Goal: Ask a question

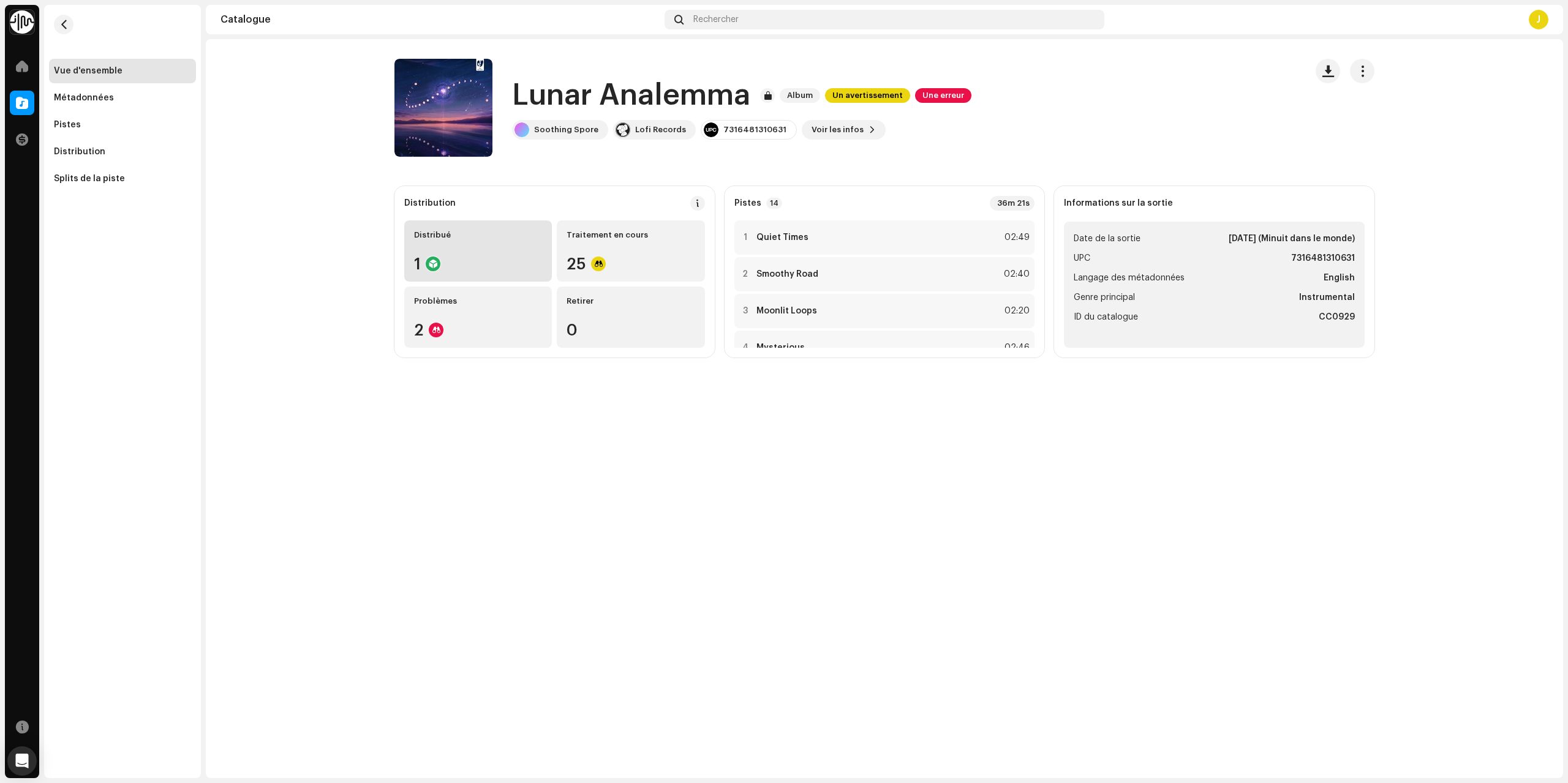
click at [516, 234] on div "Distribué" at bounding box center [478, 235] width 128 height 10
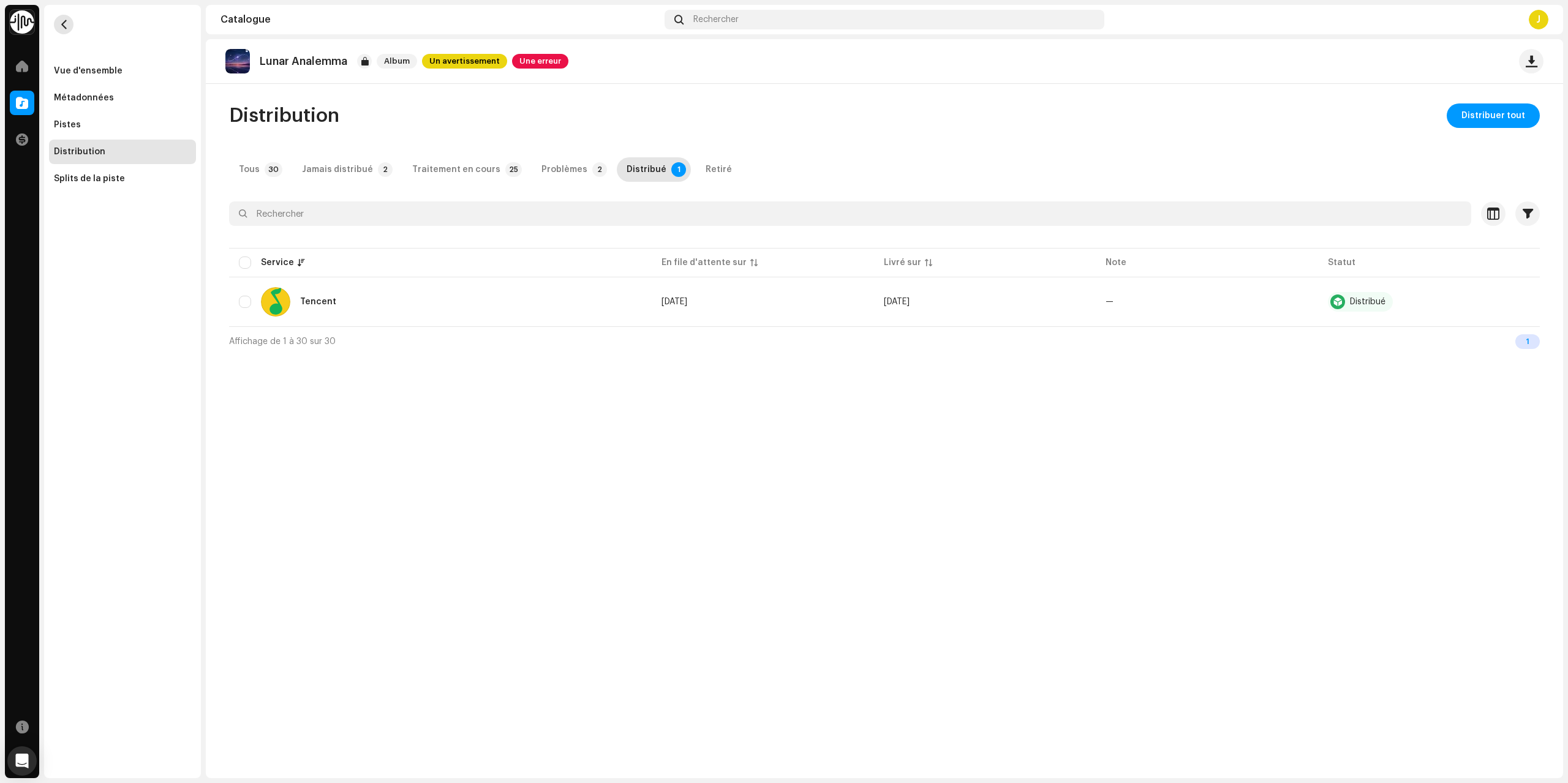
click at [65, 22] on span "button" at bounding box center [64, 24] width 9 height 10
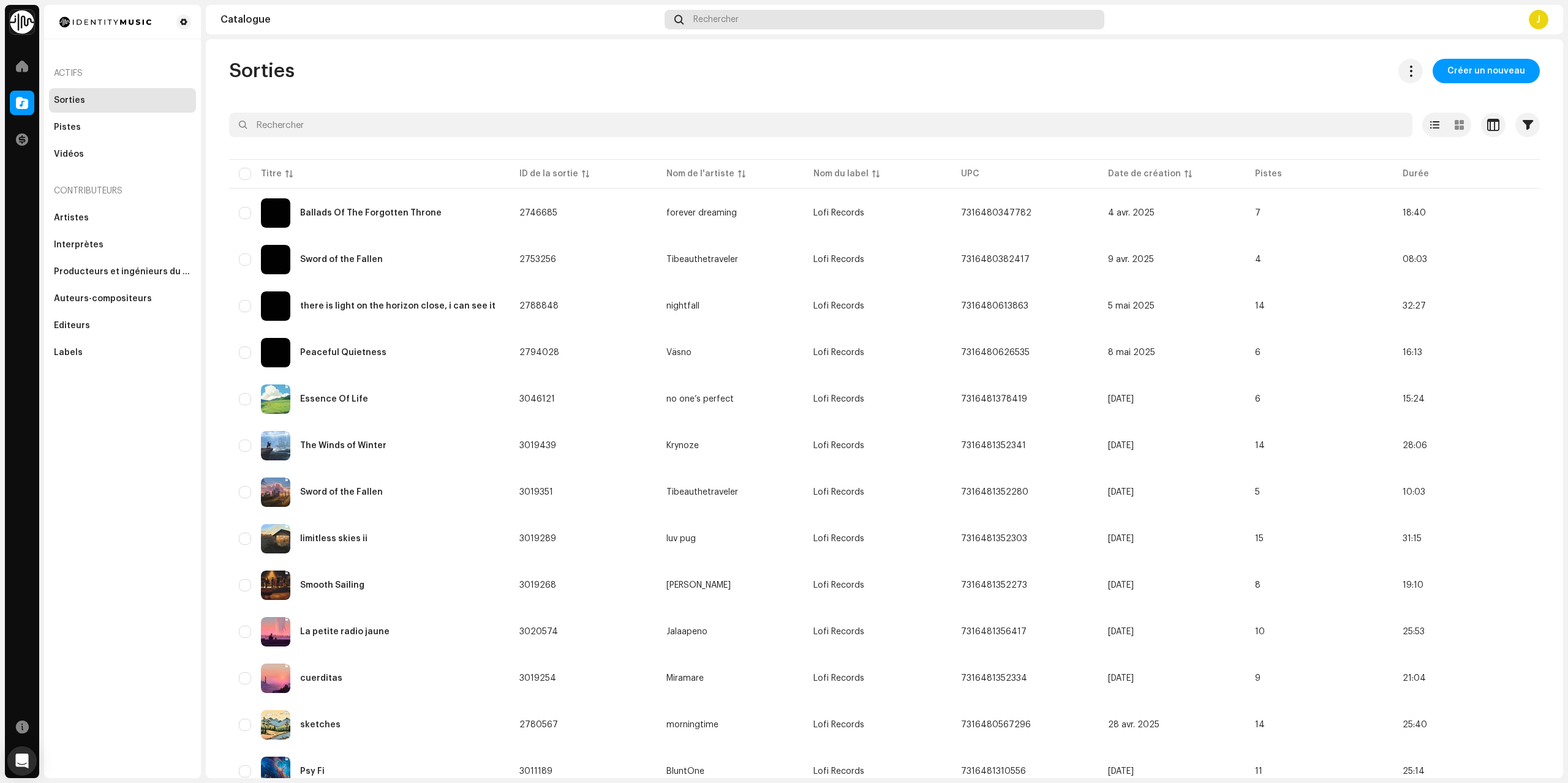
click at [798, 22] on div "Rechercher" at bounding box center [884, 19] width 440 height 19
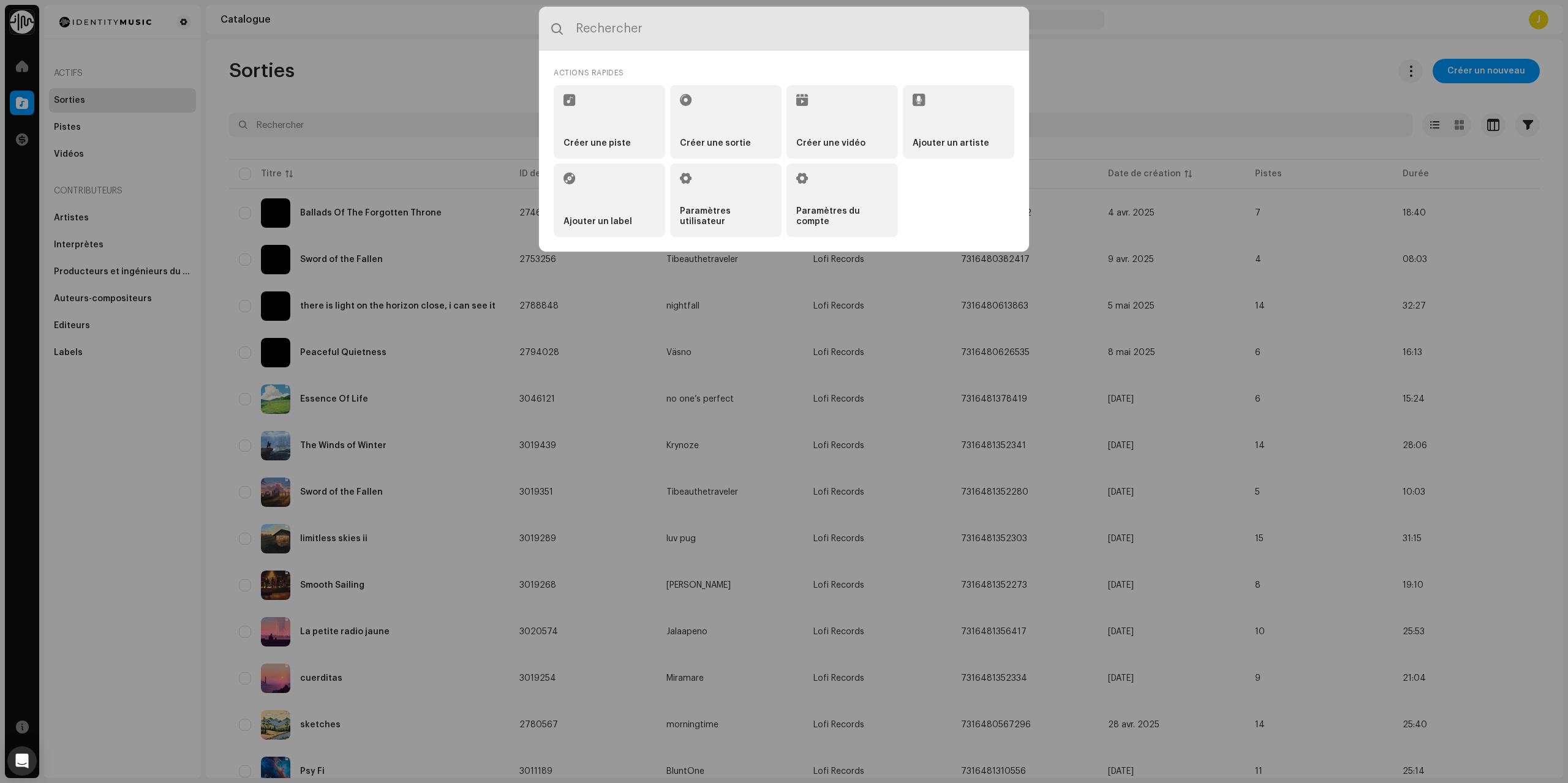
type input "Hey @ Happy release day :3yay128Temachii: Hope you are doing good :4StudyHiGlNa…"
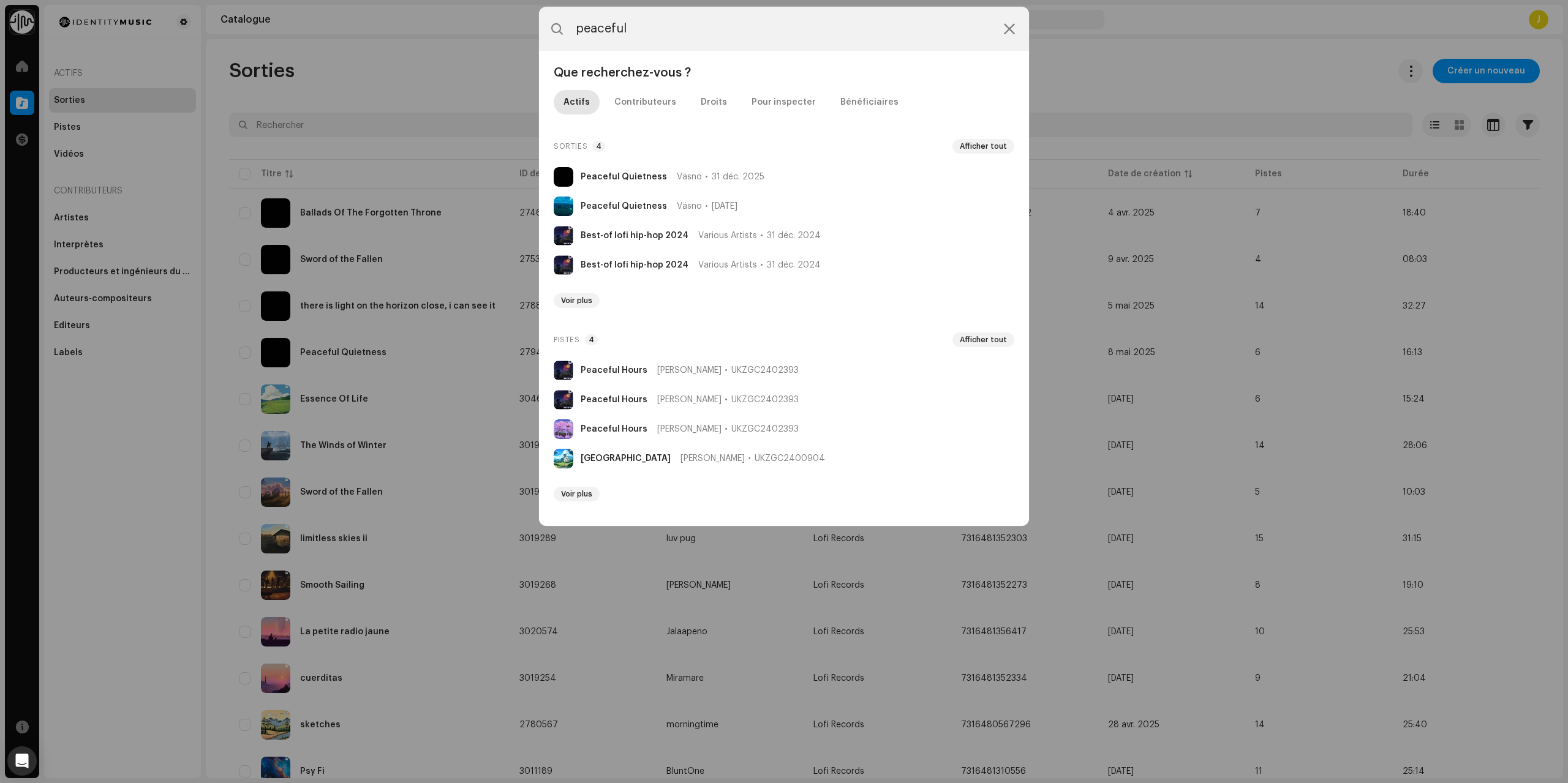
type input "peaceful"
click at [1008, 25] on icon at bounding box center [1009, 28] width 11 height 10
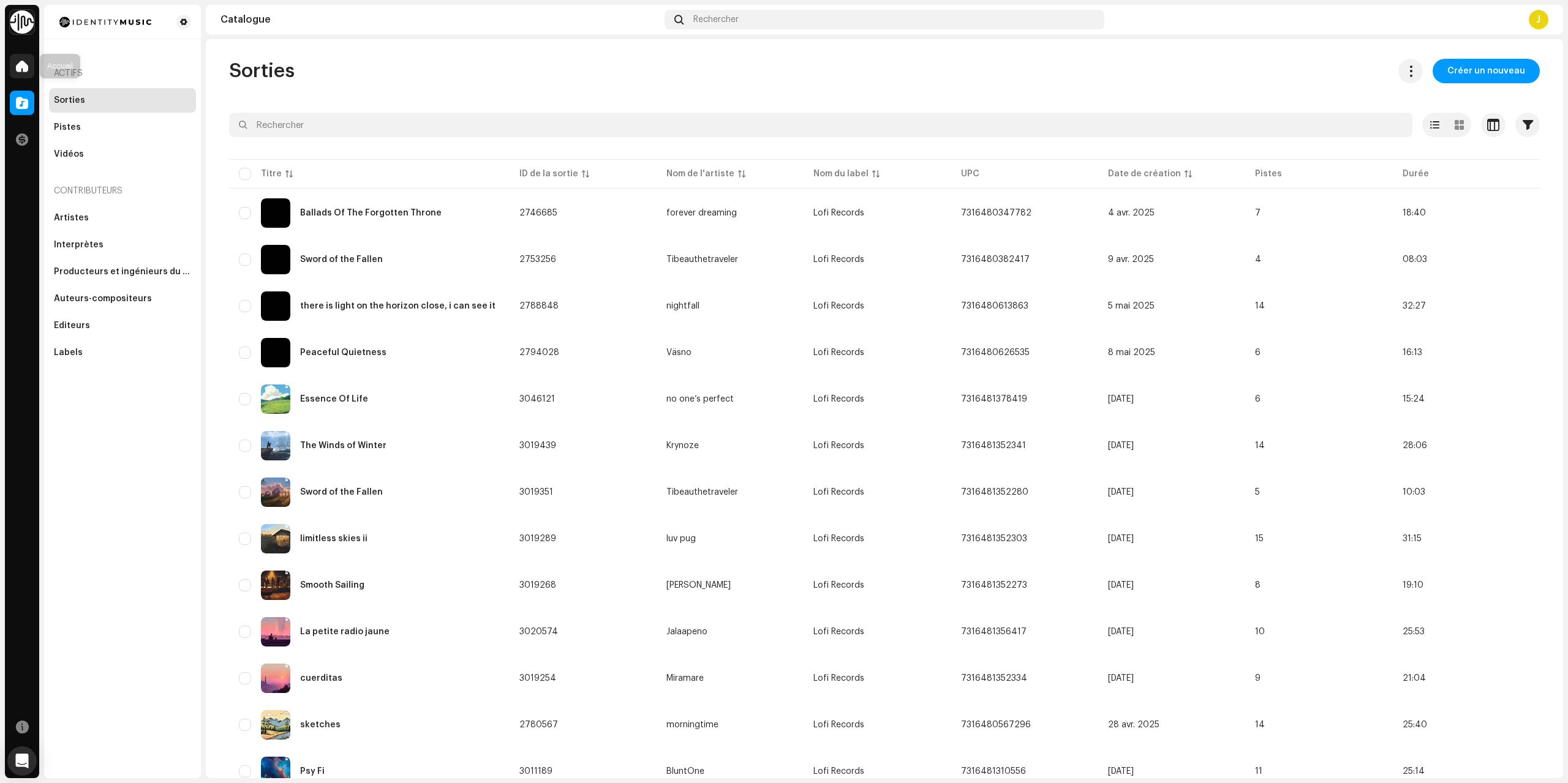
click at [27, 78] on div at bounding box center [22, 66] width 25 height 25
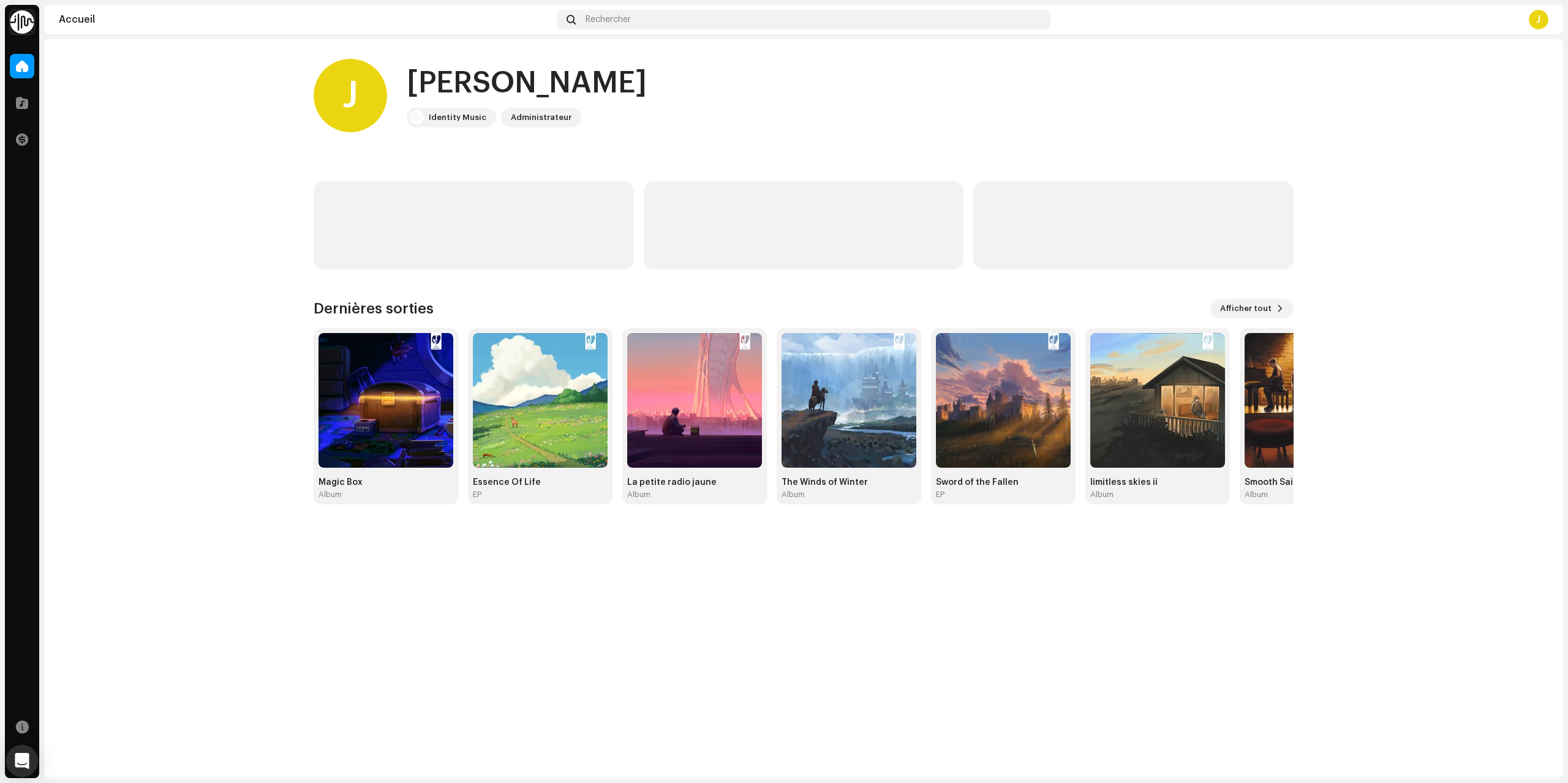
click at [17, 751] on div "Open Intercom Messenger" at bounding box center [22, 761] width 32 height 32
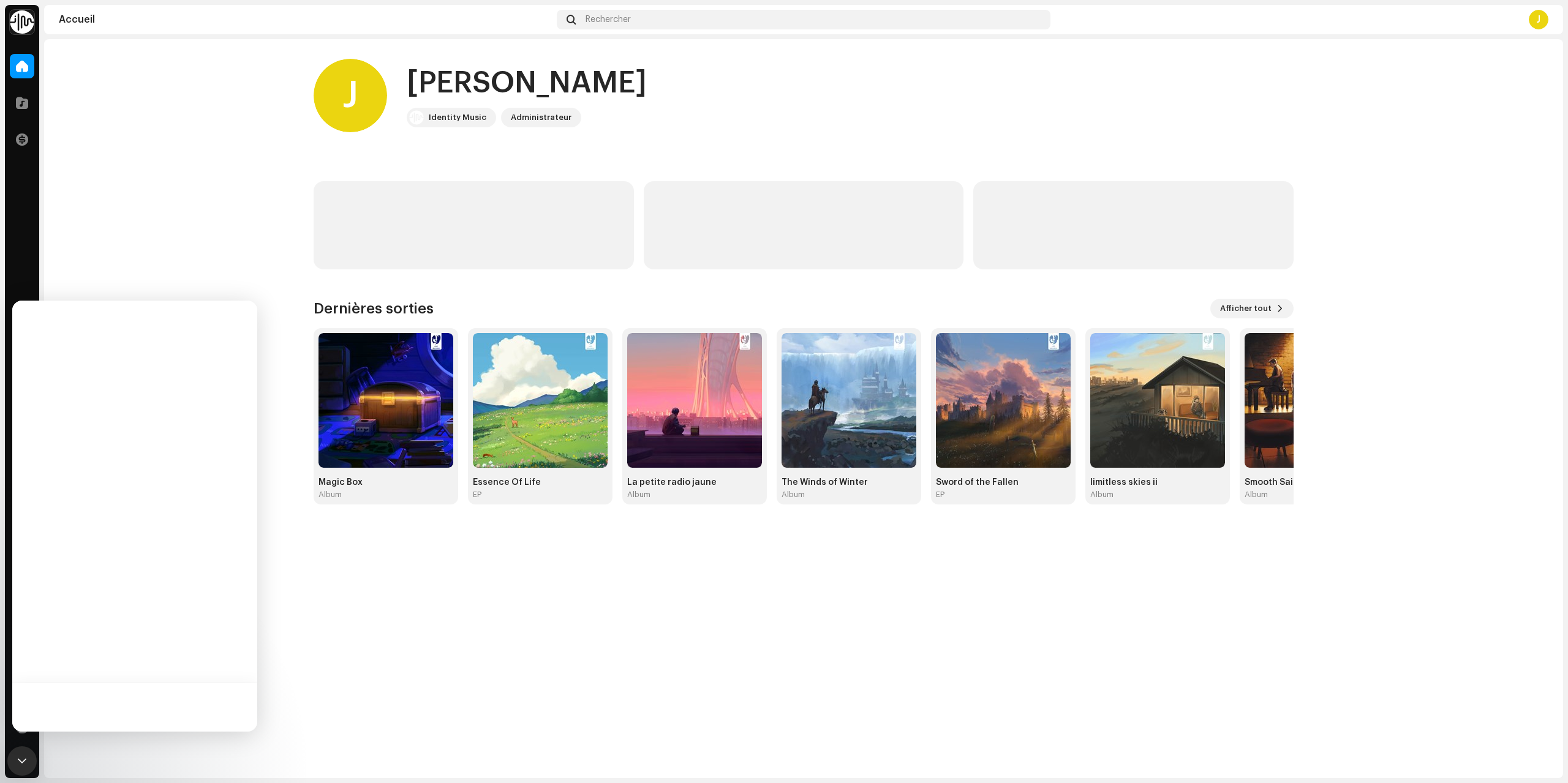
click at [521, 677] on div "[PERSON_NAME], Jonas Identity Music Administrateur Dernières sorties Afficher t…" at bounding box center [803, 409] width 1519 height 739
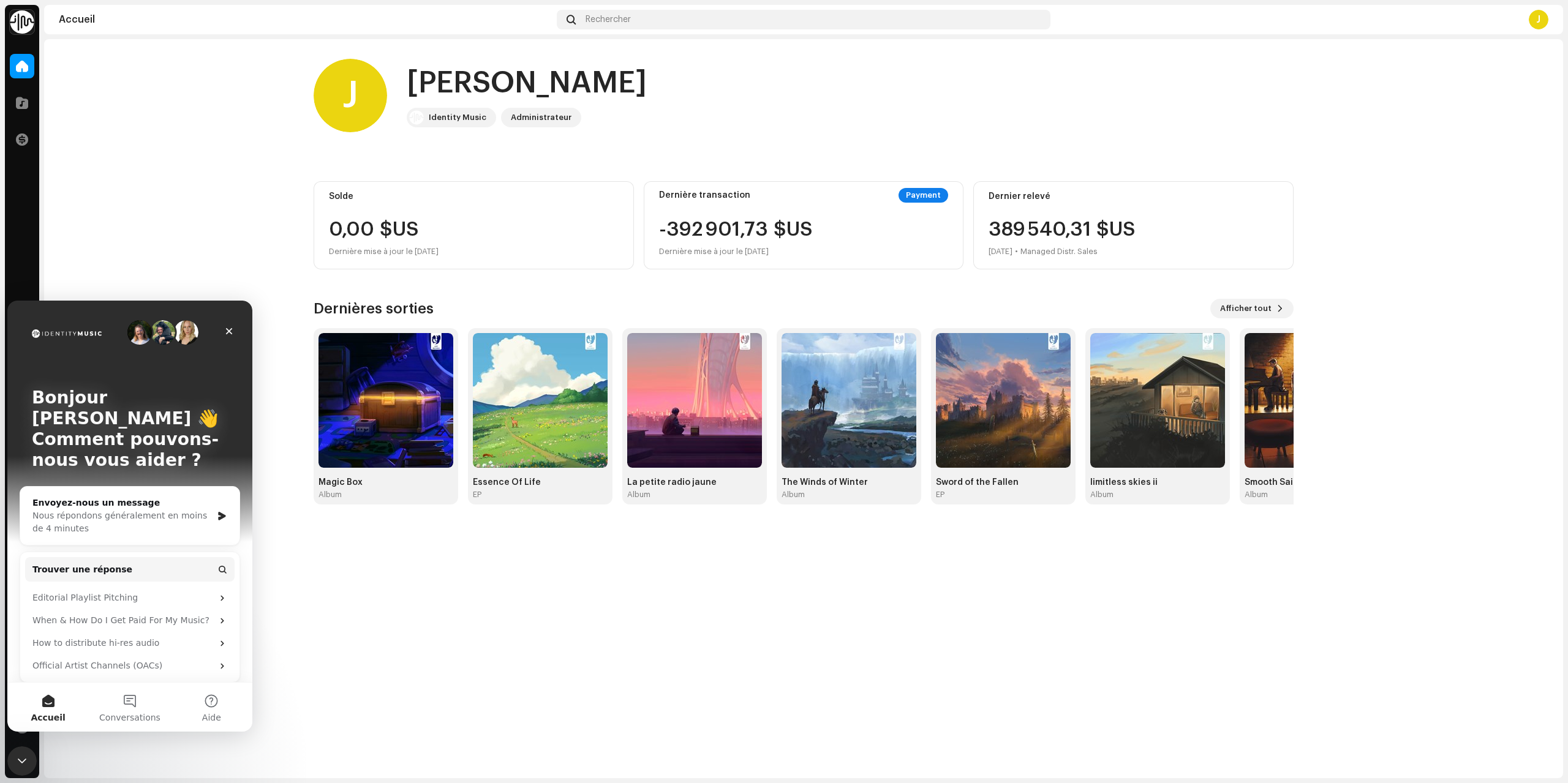
click at [459, 599] on div "[PERSON_NAME], Jonas Identity Music Administrateur Solde 0,00 $US Dernière mise…" at bounding box center [803, 409] width 1519 height 739
click at [684, 23] on div "Rechercher" at bounding box center [803, 19] width 493 height 19
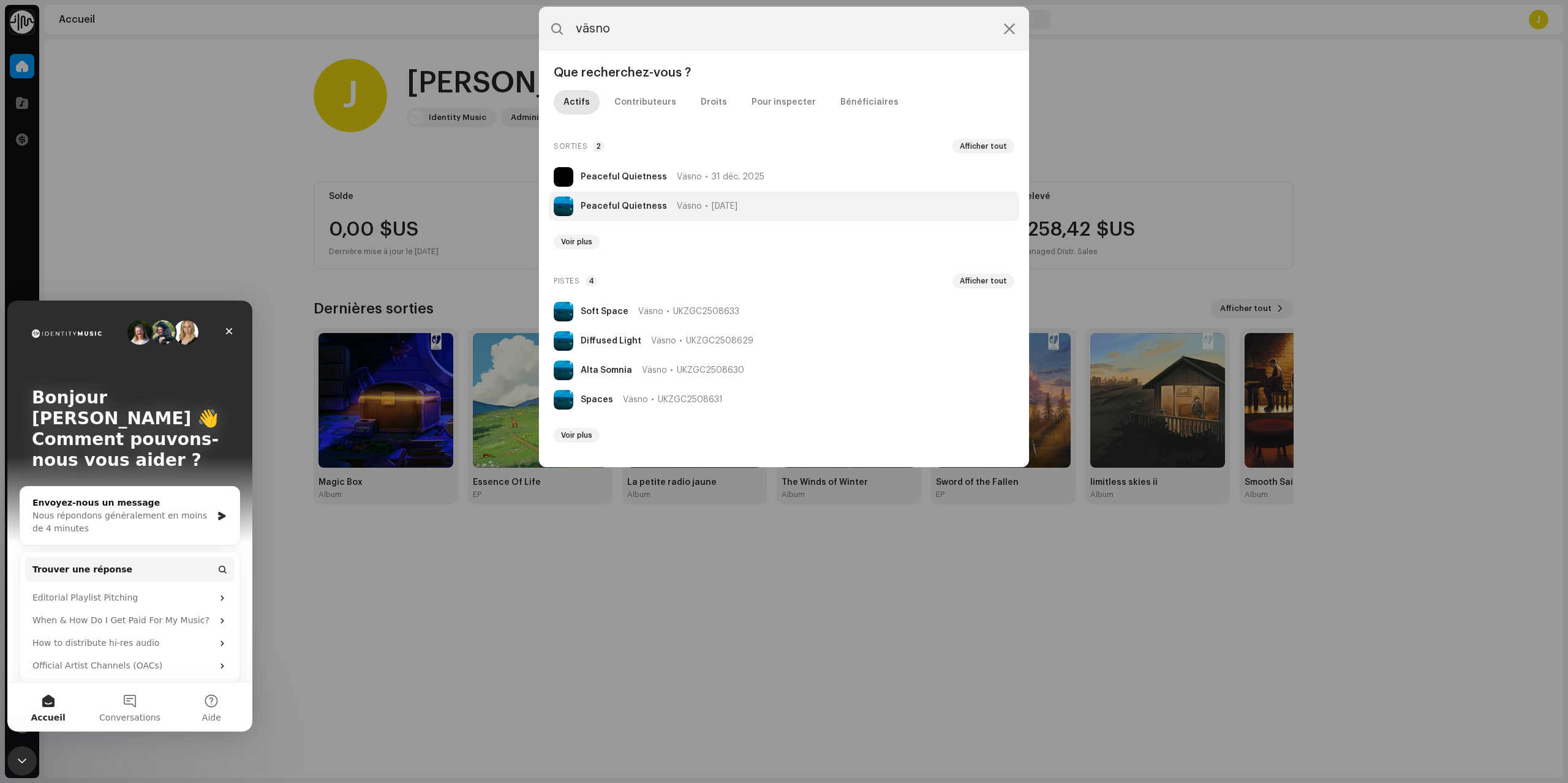
type input "väsno"
click at [763, 203] on li "Peaceful Quietness Väsno [DATE]" at bounding box center [784, 206] width 471 height 29
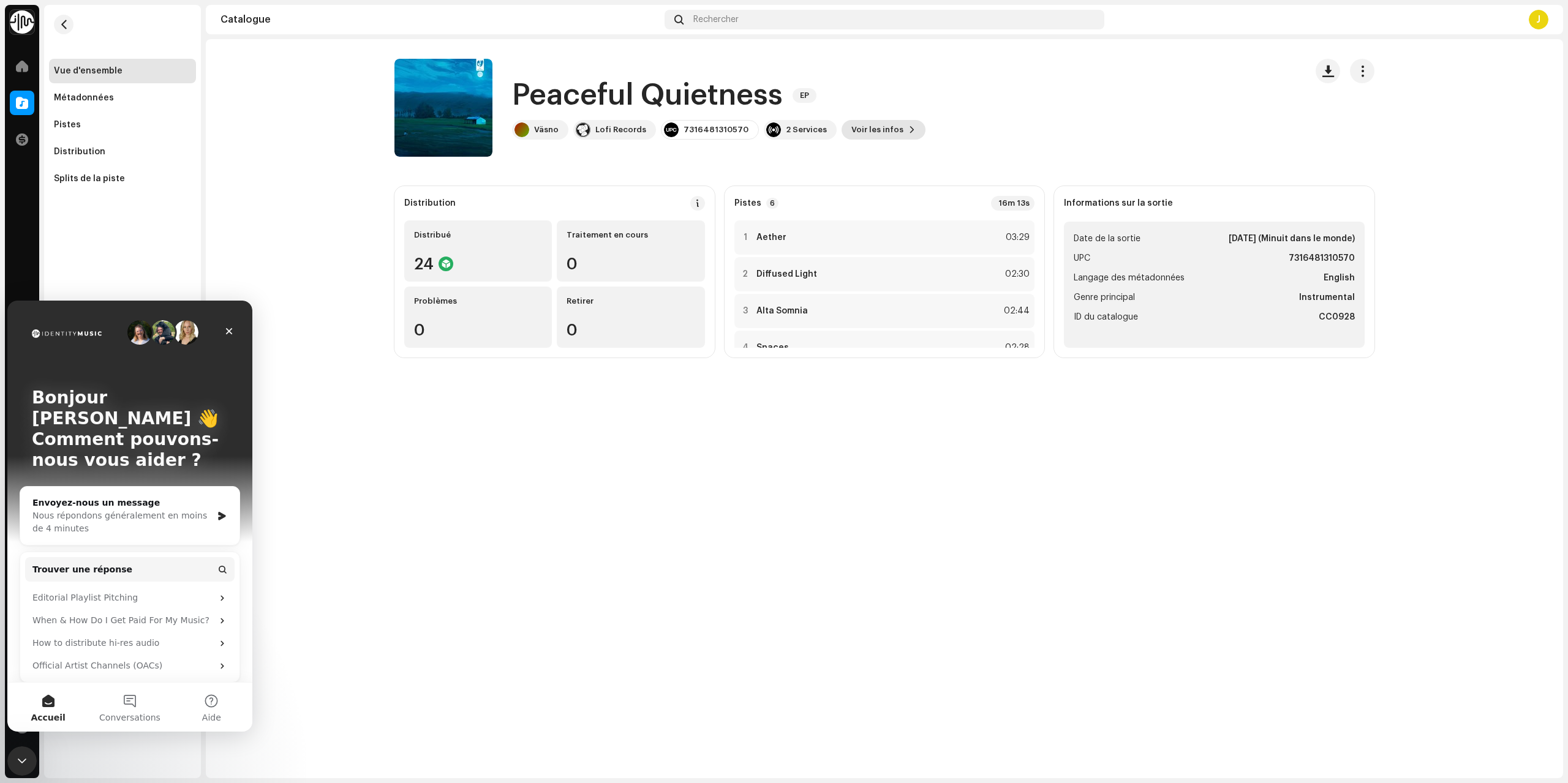
click at [884, 126] on span "Voir les infos" at bounding box center [877, 130] width 52 height 25
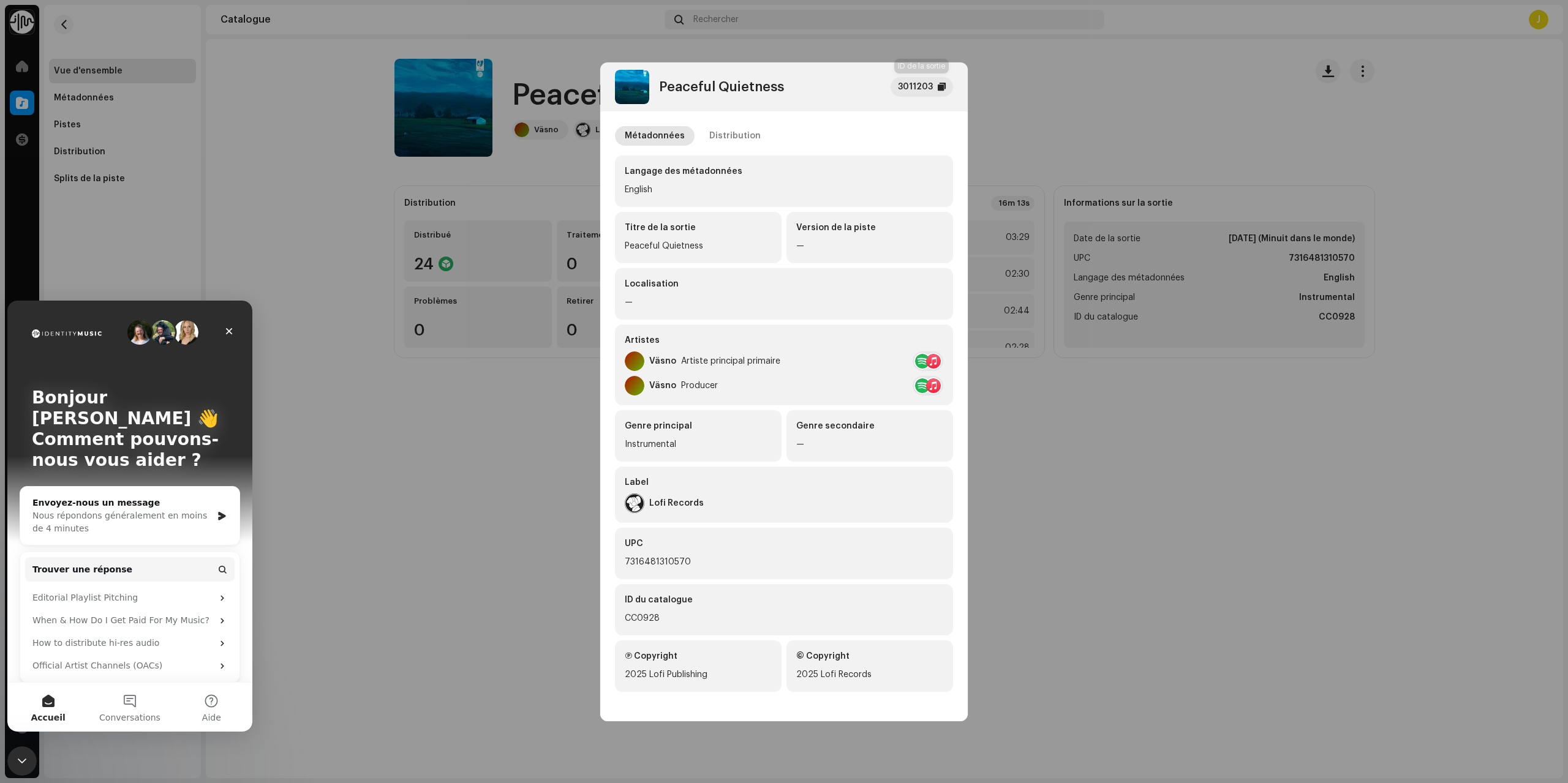
click at [916, 80] on div "3011203" at bounding box center [915, 87] width 35 height 15
click at [414, 538] on div "Peaceful Quietness 3011203 Métadonnées Distribution Langage des métadonnées Eng…" at bounding box center [784, 392] width 1568 height 783
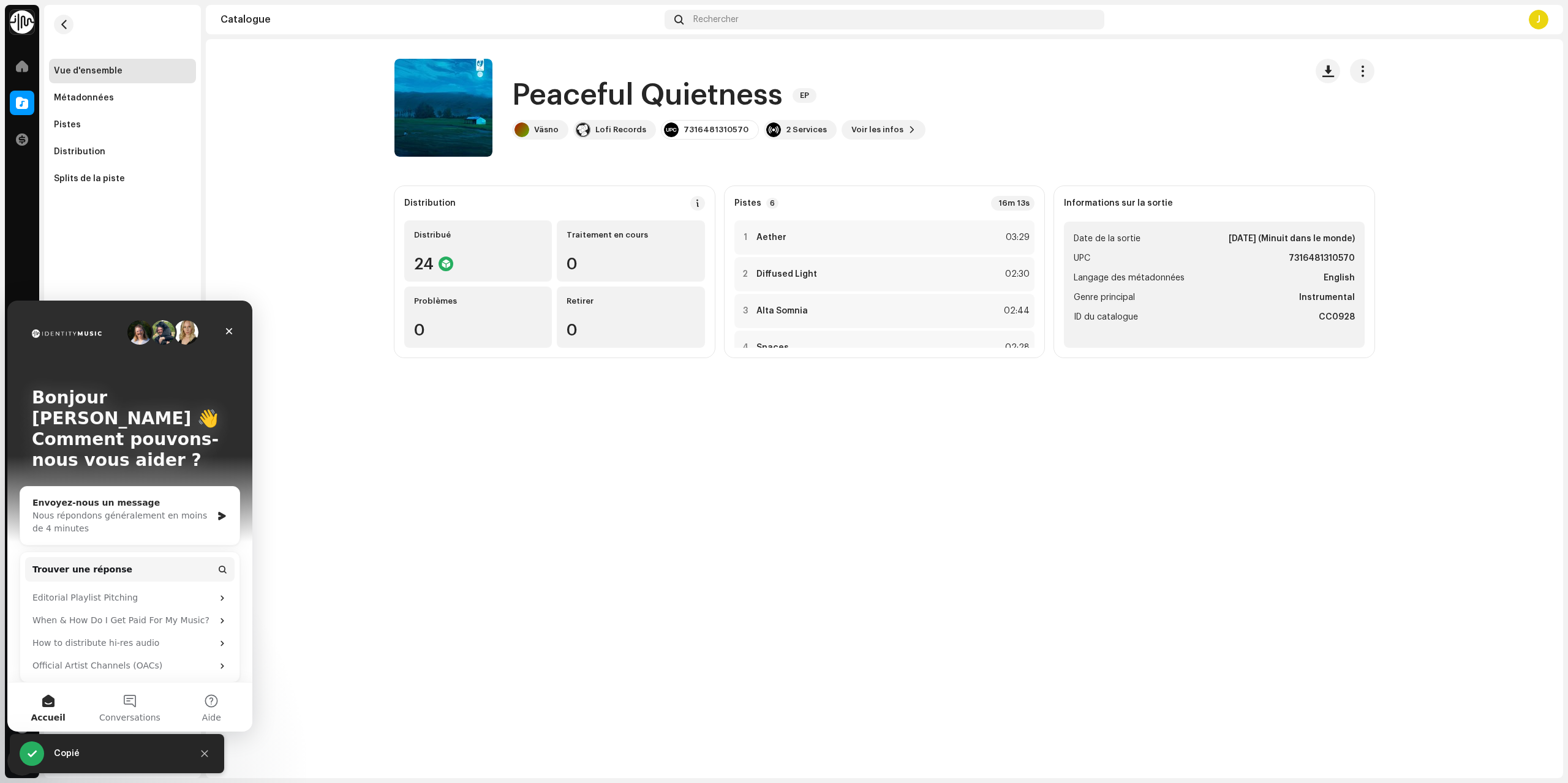
click at [132, 510] on div "Nous répondons généralement en moins de 4 minutes" at bounding box center [122, 523] width 180 height 26
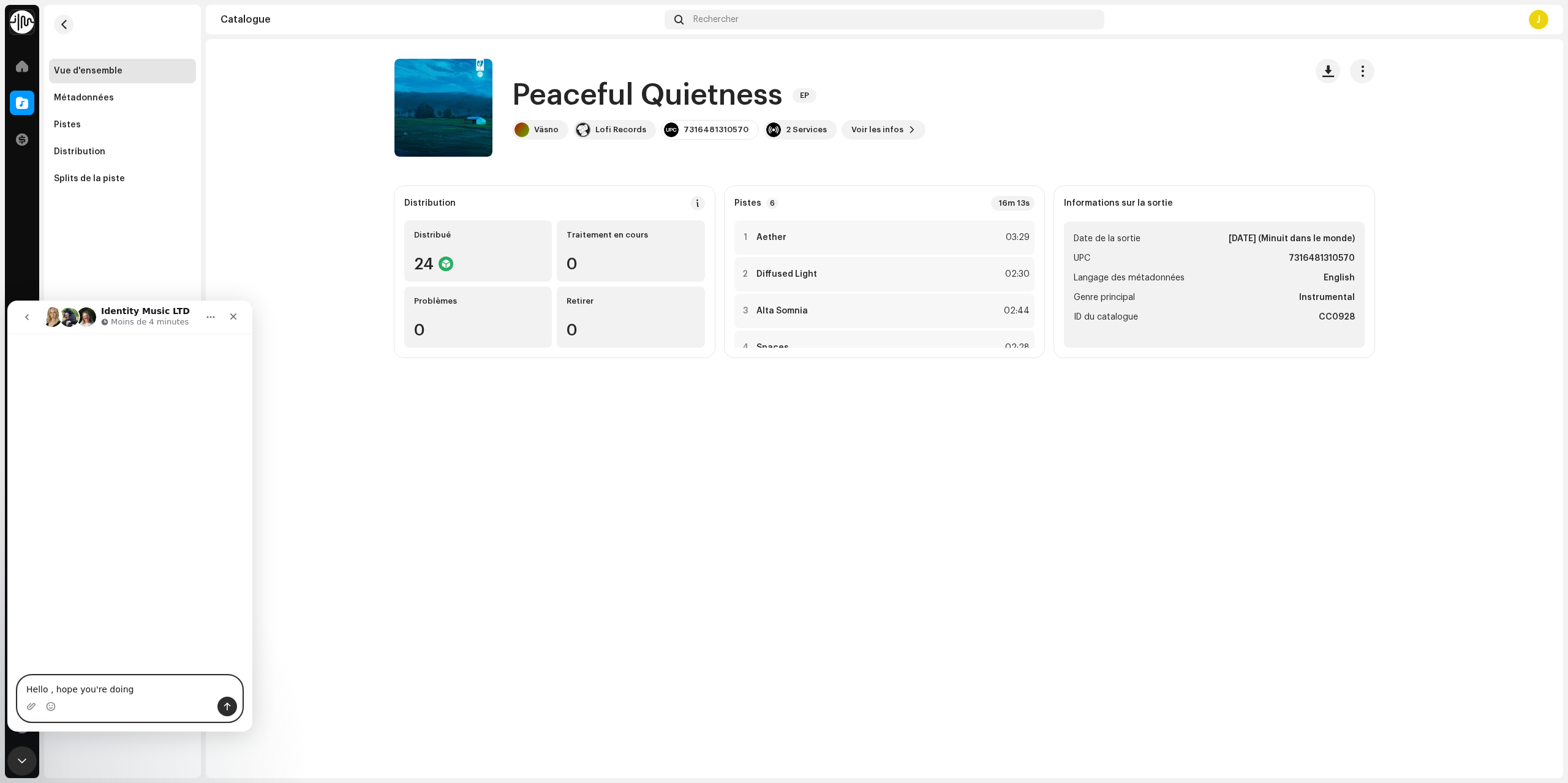
click at [142, 690] on textarea "Hello , hope you're doing" at bounding box center [129, 686] width 224 height 21
type textarea "Hello , hope you're doing good !"
click at [228, 318] on div "Fermer" at bounding box center [233, 317] width 22 height 22
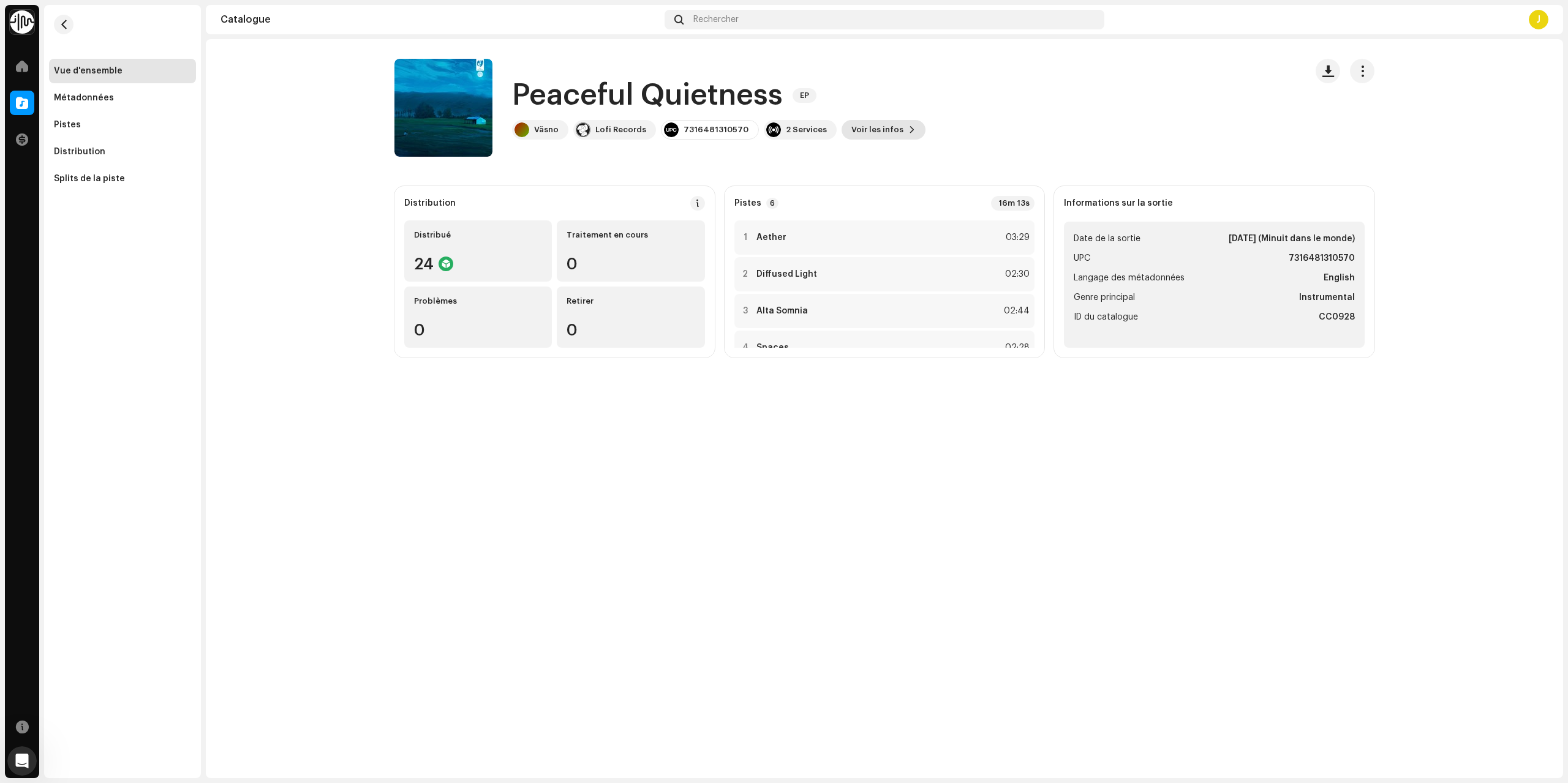
click at [851, 130] on span "Voir les infos" at bounding box center [877, 130] width 52 height 25
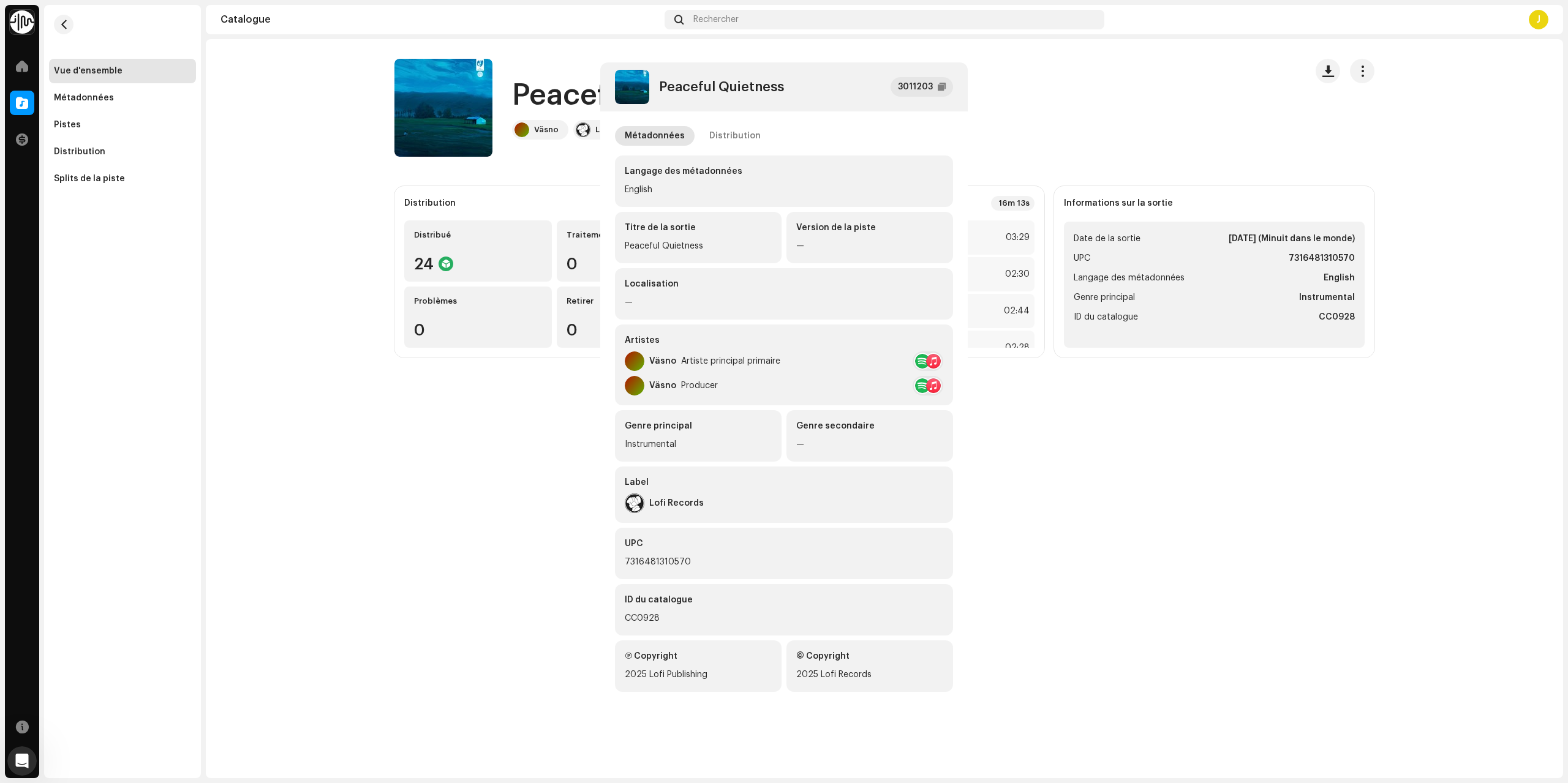
click at [1061, 136] on div "Peaceful Quietness 3011203 Métadonnées Distribution Langage des métadonnées Eng…" at bounding box center [784, 392] width 1568 height 783
